Goal: Find specific page/section: Find specific page/section

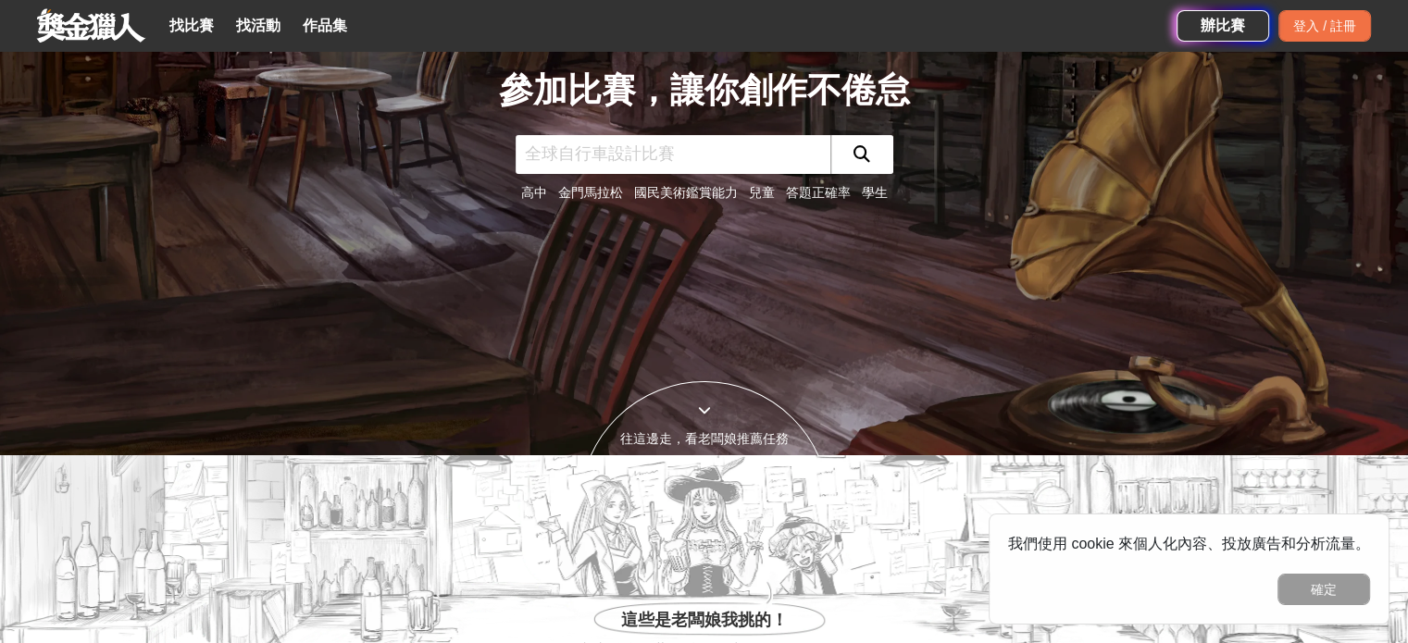
scroll to position [93, 0]
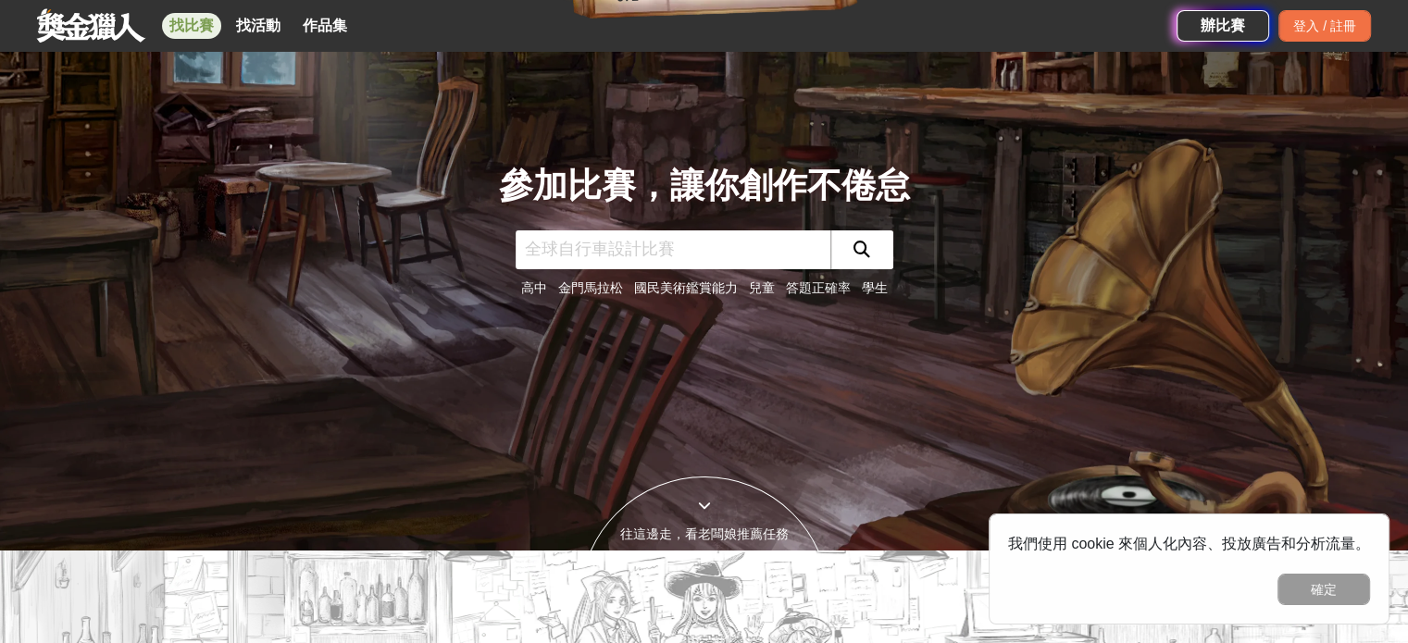
click at [195, 29] on link "找比賽" at bounding box center [191, 26] width 59 height 26
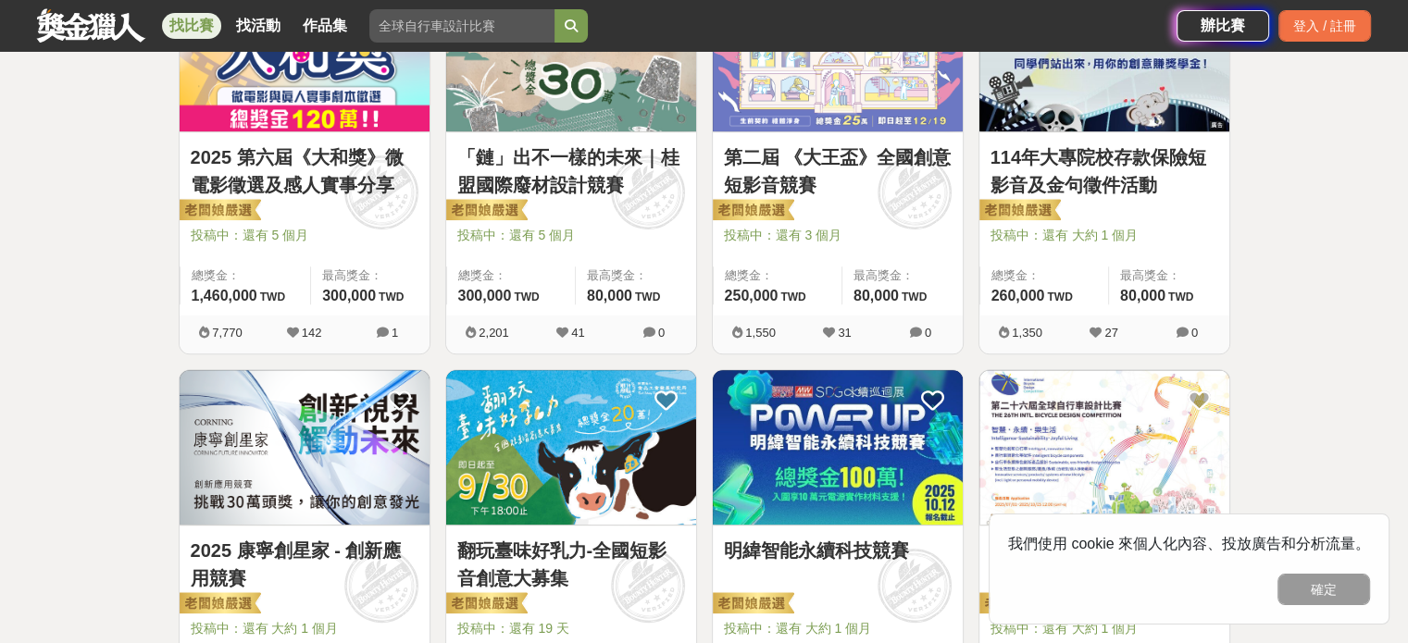
scroll to position [741, 0]
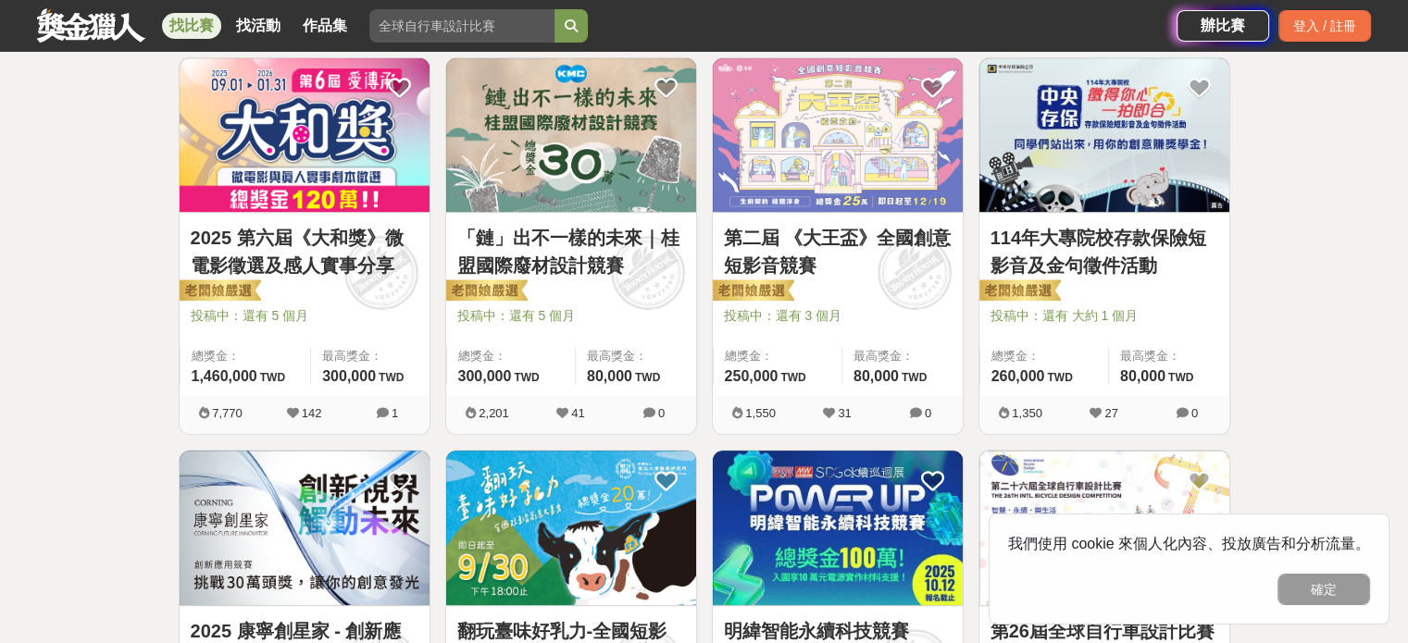
click at [553, 509] on img at bounding box center [571, 528] width 250 height 155
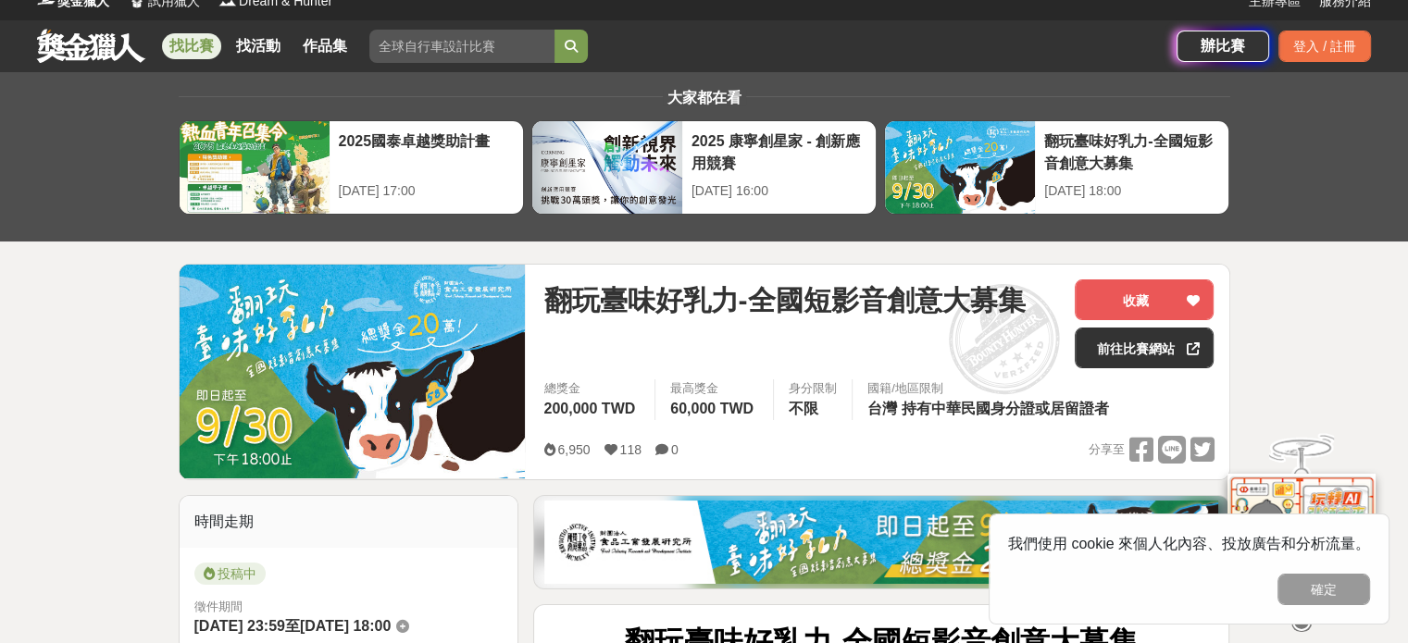
scroll to position [71, 0]
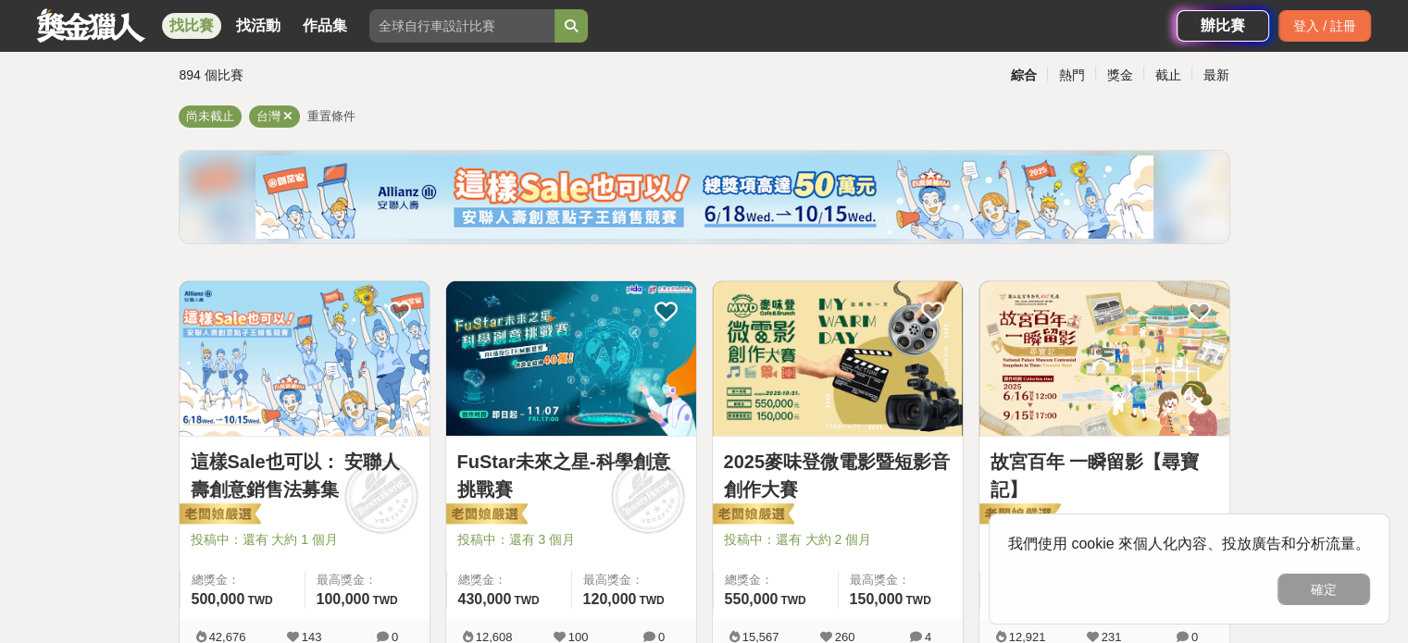
scroll to position [93, 0]
